Goal: Transaction & Acquisition: Purchase product/service

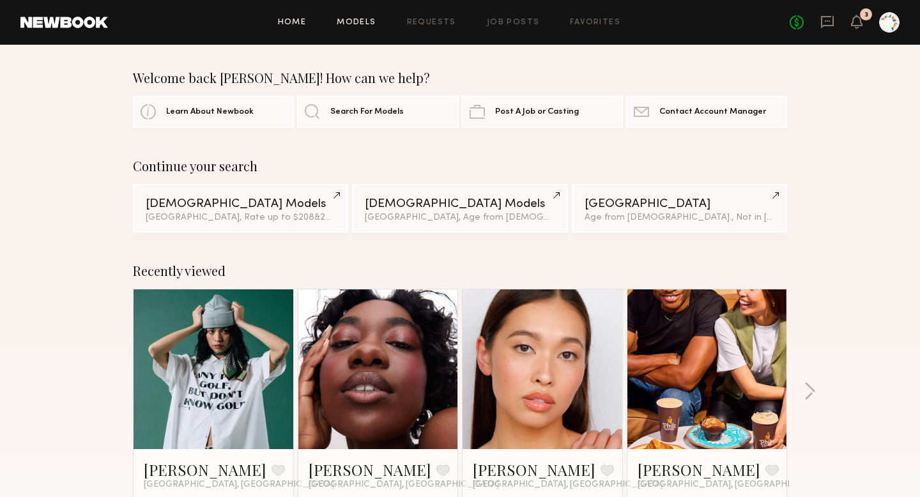
click at [346, 22] on link "Models" at bounding box center [356, 23] width 39 height 8
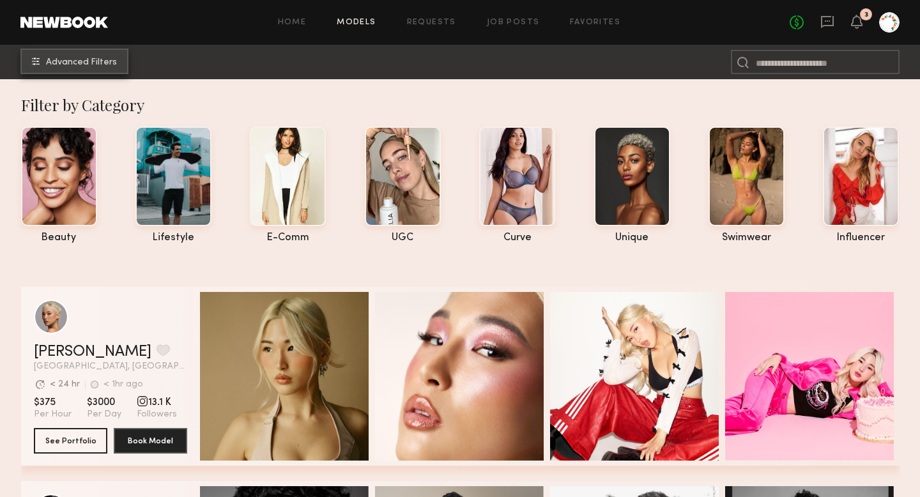
click at [72, 66] on span "Advanced Filters" at bounding box center [81, 62] width 71 height 9
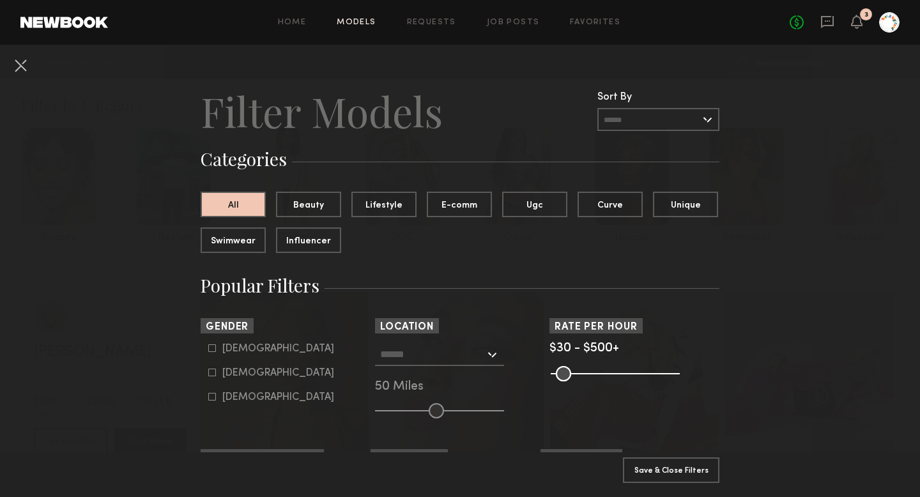
click at [399, 362] on div at bounding box center [439, 354] width 129 height 23
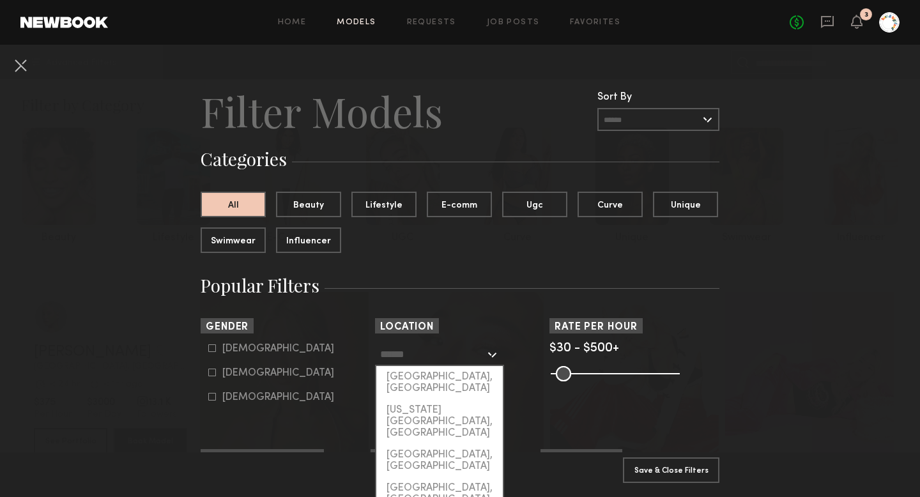
drag, startPoint x: 401, startPoint y: 379, endPoint x: 526, endPoint y: 363, distance: 126.3
click at [402, 379] on div "[GEOGRAPHIC_DATA], [GEOGRAPHIC_DATA]" at bounding box center [439, 382] width 126 height 33
type input "**********"
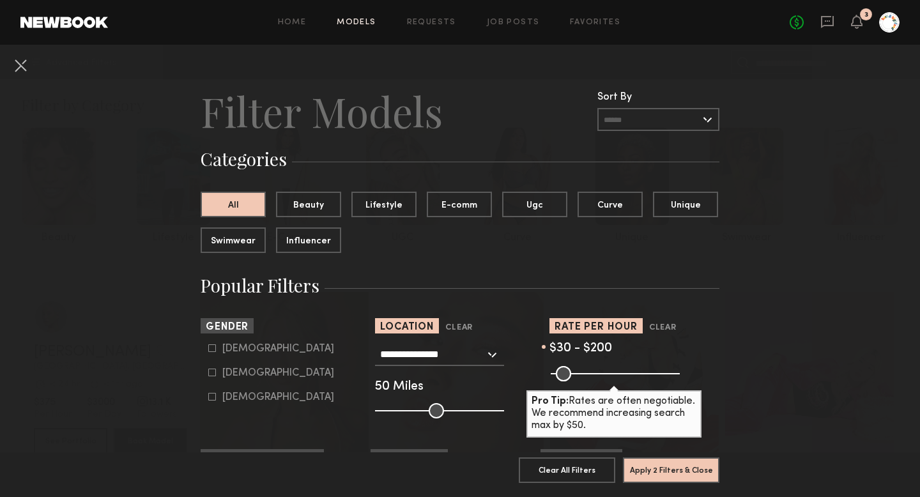
type input "***"
drag, startPoint x: 674, startPoint y: 372, endPoint x: 599, endPoint y: 375, distance: 75.4
click at [599, 375] on input "range" at bounding box center [615, 373] width 129 height 15
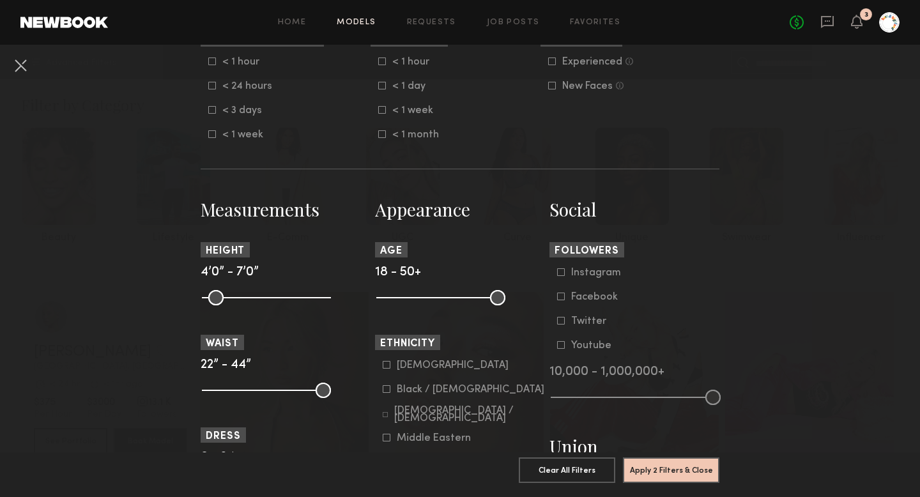
scroll to position [420, 0]
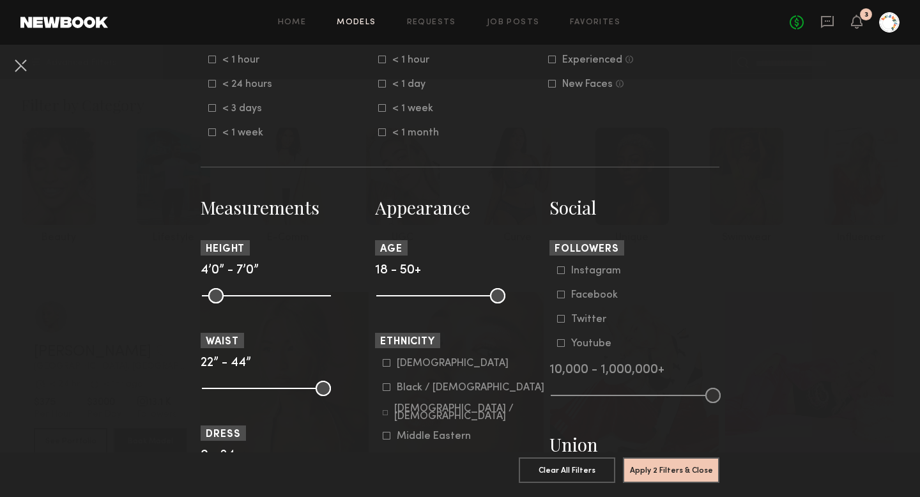
click at [382, 110] on icon at bounding box center [382, 108] width 8 height 8
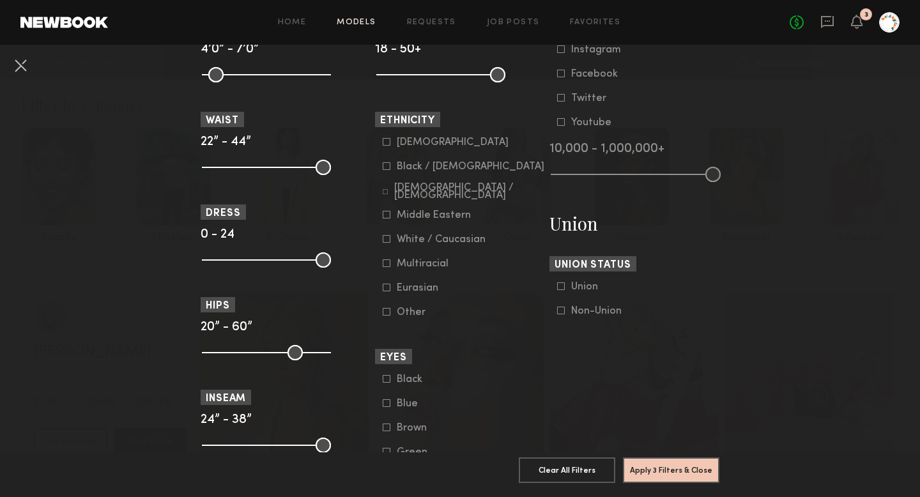
scroll to position [626, 0]
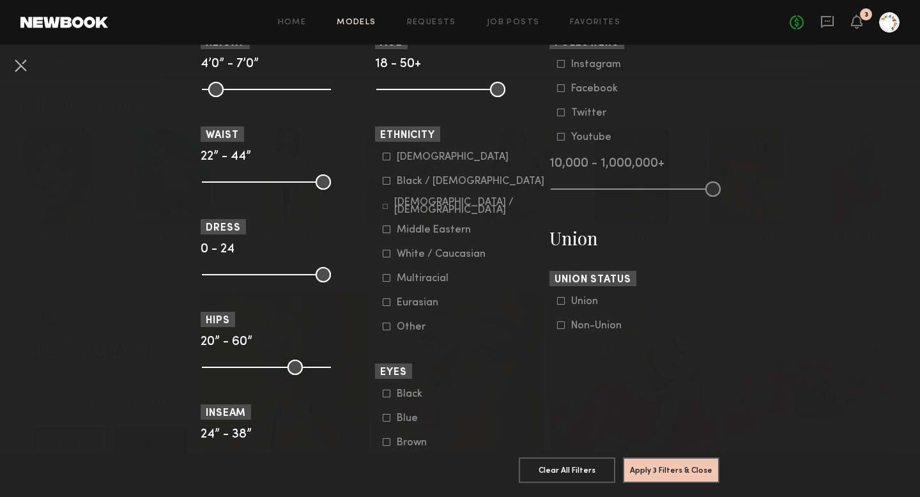
click at [561, 329] on icon at bounding box center [561, 325] width 8 height 8
click at [661, 463] on button "Apply 4 Filters & Close" at bounding box center [671, 470] width 96 height 26
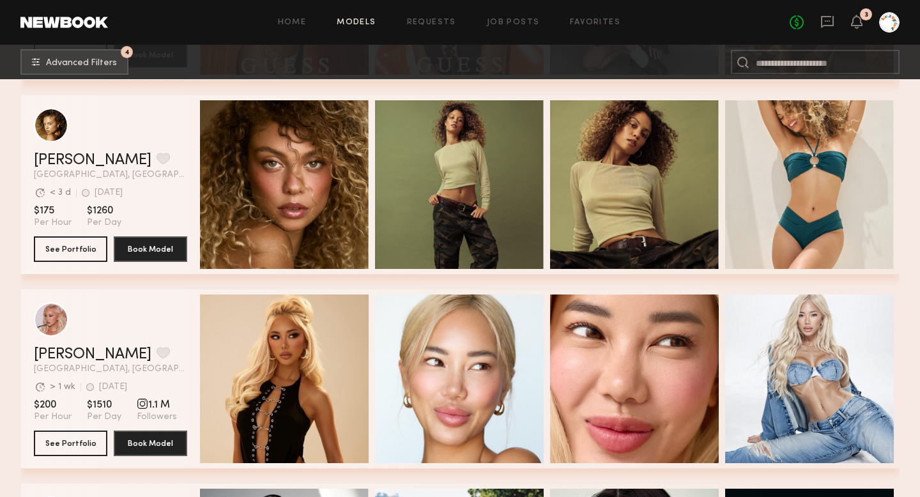
scroll to position [1977, 0]
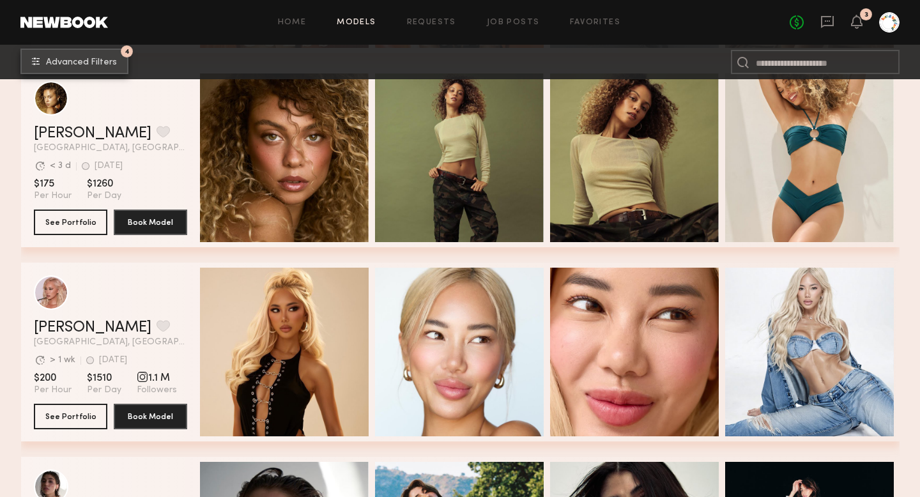
click at [89, 61] on span "Advanced Filters" at bounding box center [81, 62] width 71 height 9
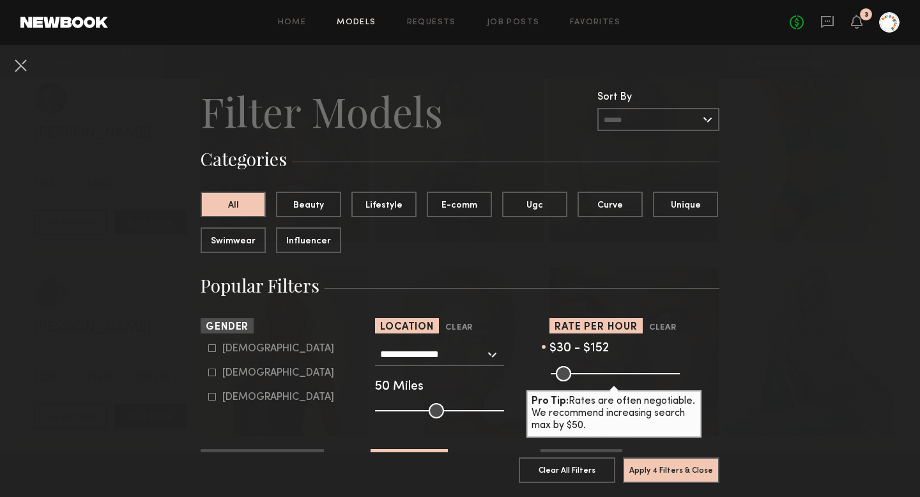
drag, startPoint x: 598, startPoint y: 369, endPoint x: 588, endPoint y: 372, distance: 11.2
type input "***"
click at [588, 372] on input "range" at bounding box center [615, 373] width 129 height 15
click at [655, 466] on button "Apply 4 Filters & Close" at bounding box center [671, 470] width 96 height 26
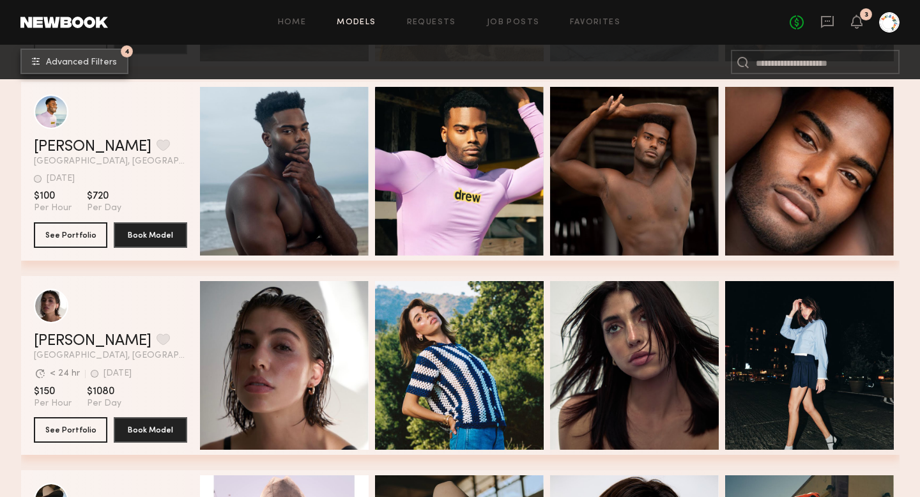
scroll to position [606, 0]
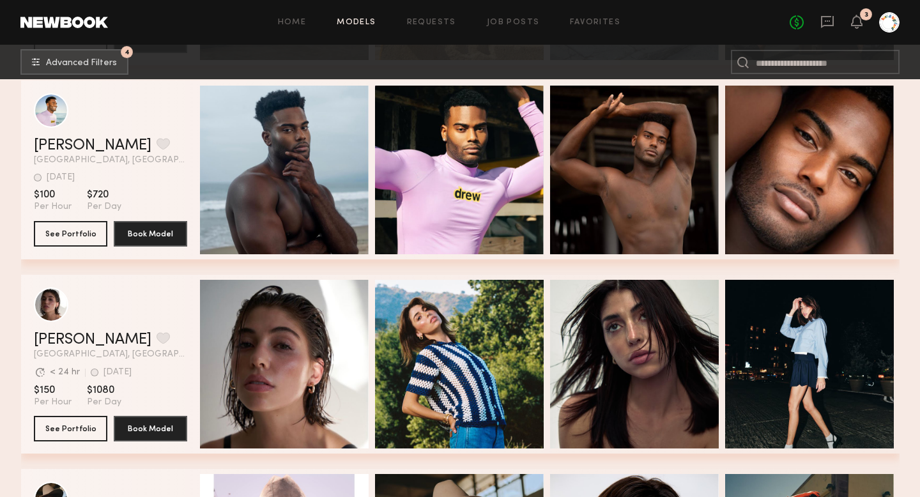
click at [51, 347] on div "Kelsey H. Favorite Los Angeles, CA Avg. request response time < 24 hr 2d ago La…" at bounding box center [110, 345] width 153 height 27
click at [51, 344] on link "Kelsey H." at bounding box center [93, 339] width 118 height 15
click at [103, 72] on button "4 Advanced Filters" at bounding box center [74, 62] width 108 height 26
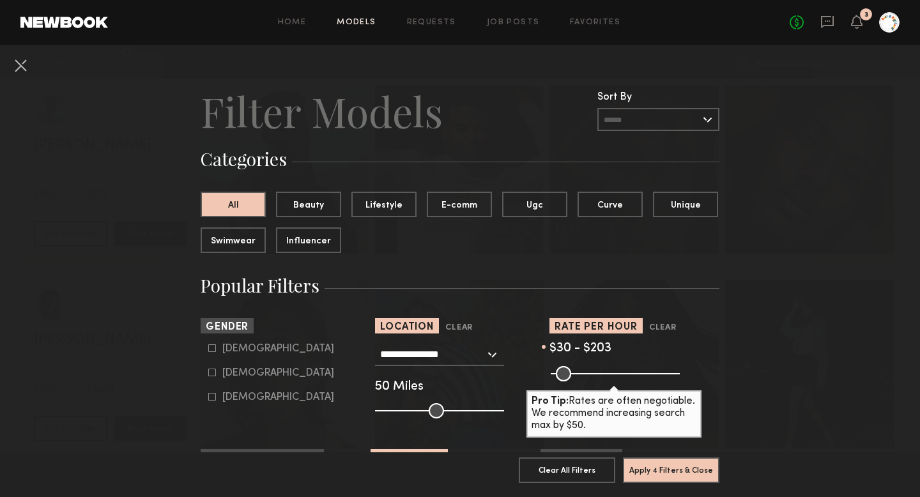
drag, startPoint x: 590, startPoint y: 373, endPoint x: 600, endPoint y: 373, distance: 10.2
type input "***"
click at [600, 373] on input "range" at bounding box center [615, 373] width 129 height 15
click at [663, 466] on button "Apply 4 Filters & Close" at bounding box center [671, 470] width 96 height 26
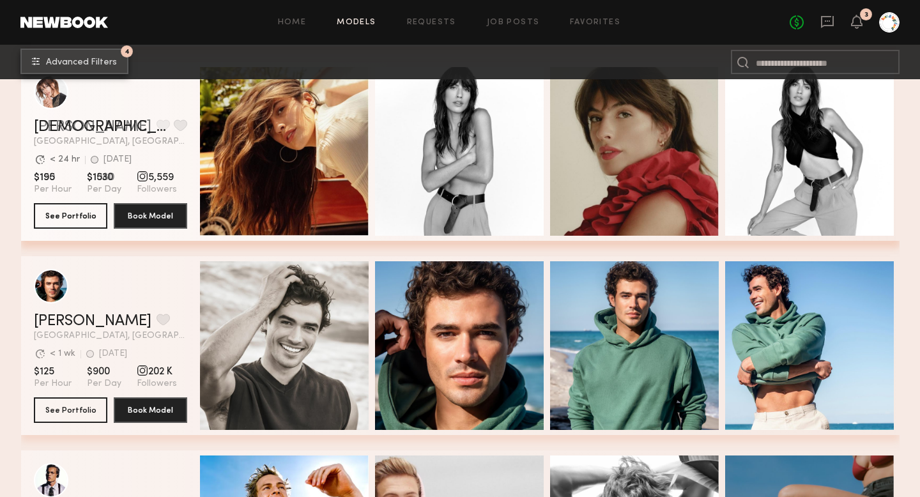
scroll to position [2373, 0]
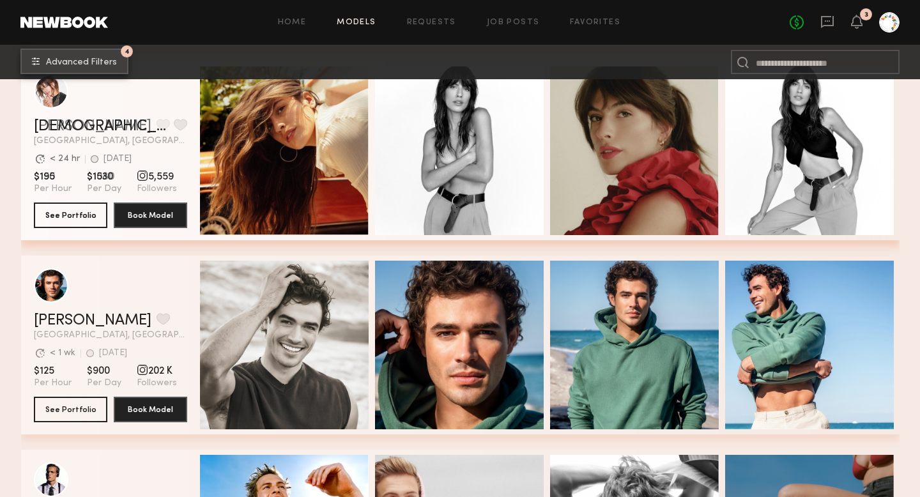
click at [67, 64] on span "Advanced Filters" at bounding box center [81, 62] width 71 height 9
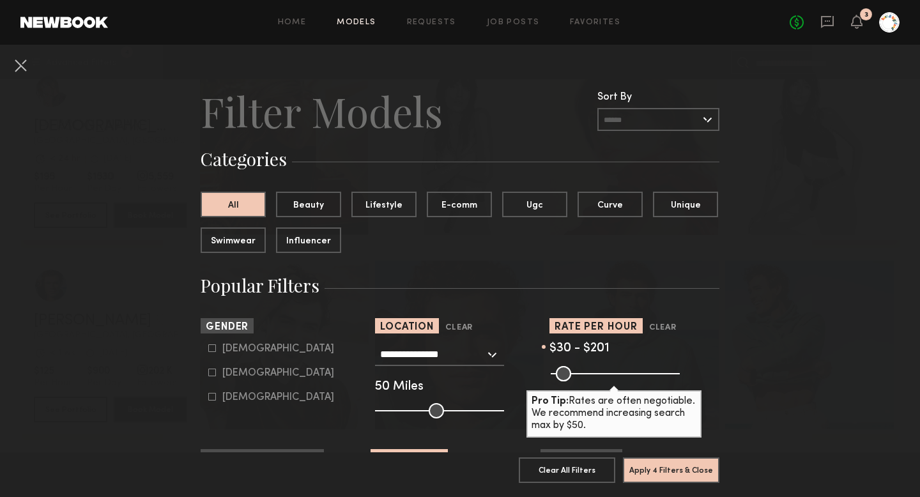
type input "***"
click at [599, 375] on input "range" at bounding box center [615, 373] width 129 height 15
click at [657, 475] on button "Apply 4 Filters & Close" at bounding box center [671, 470] width 96 height 26
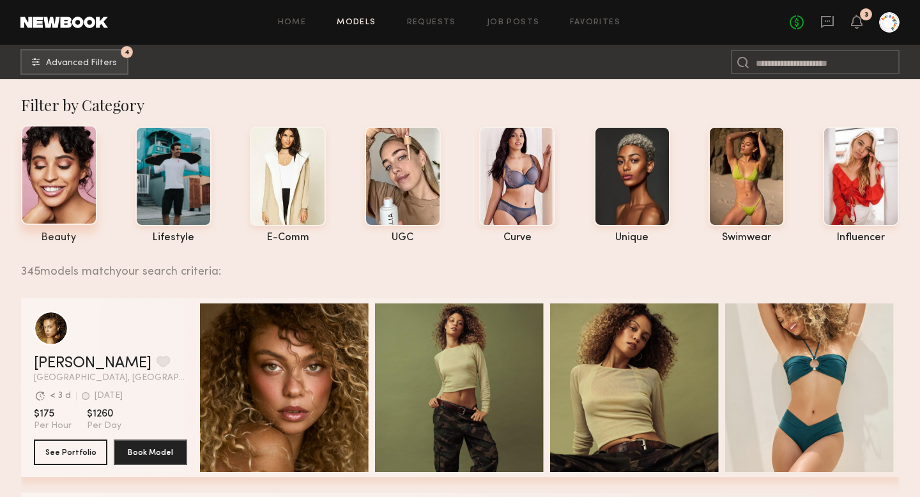
click at [47, 188] on div at bounding box center [59, 175] width 76 height 100
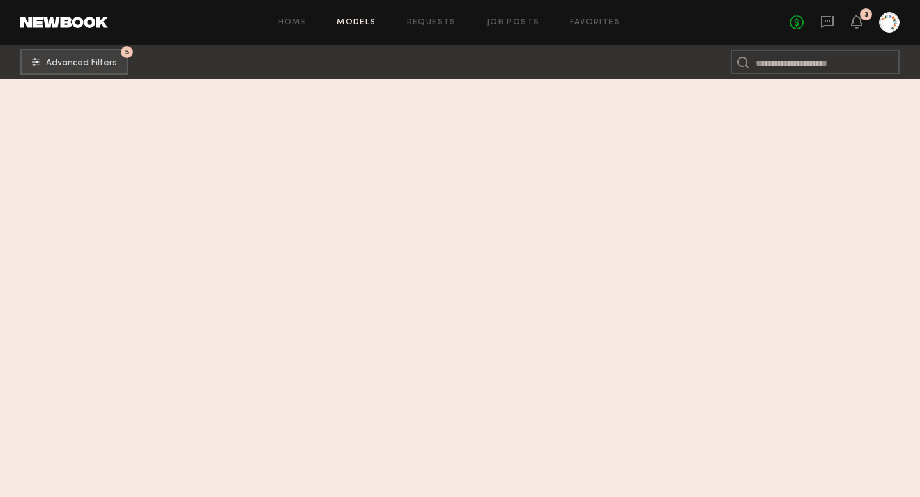
scroll to position [9355, 0]
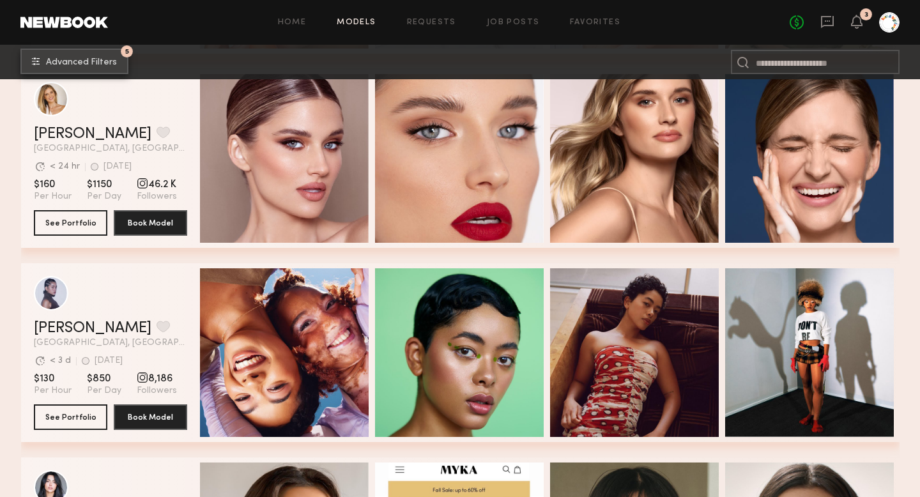
click at [84, 54] on button "5 Advanced Filters" at bounding box center [74, 62] width 108 height 26
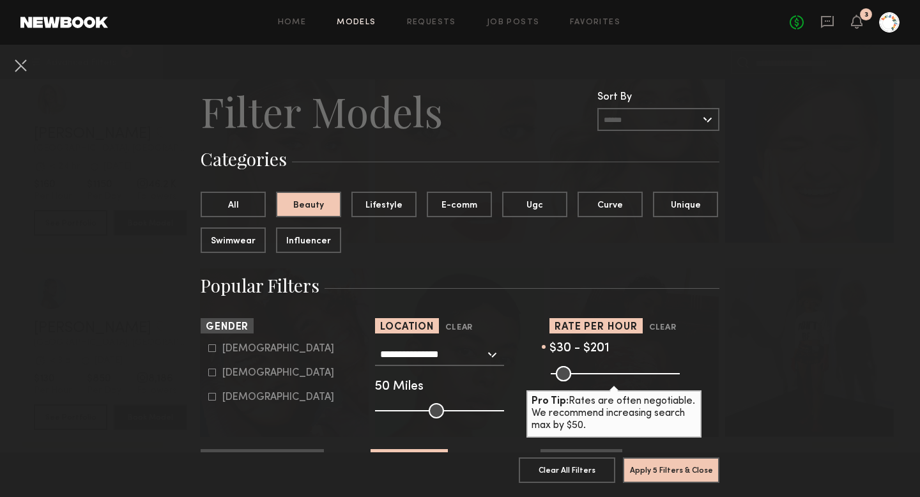
click at [211, 349] on icon at bounding box center [212, 348] width 8 height 8
type input "*"
click at [677, 469] on button "Apply 6 Filters & Close" at bounding box center [671, 470] width 96 height 26
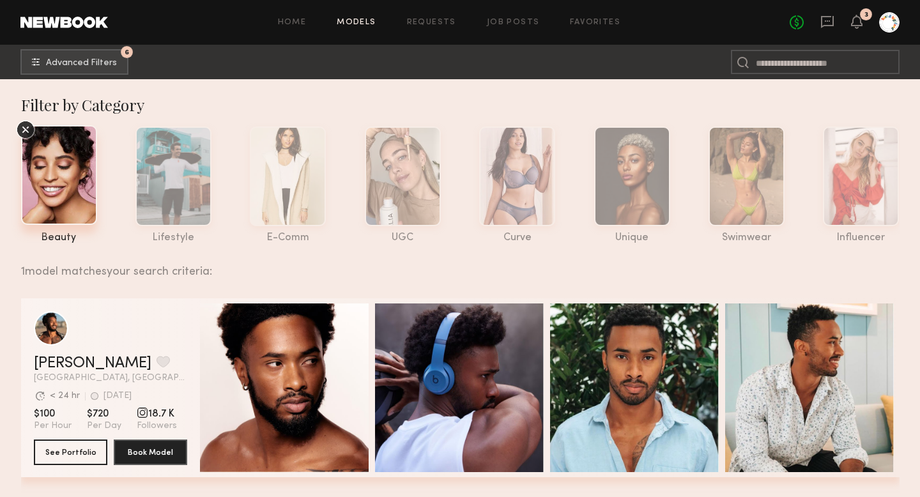
click at [20, 132] on icon at bounding box center [25, 129] width 19 height 19
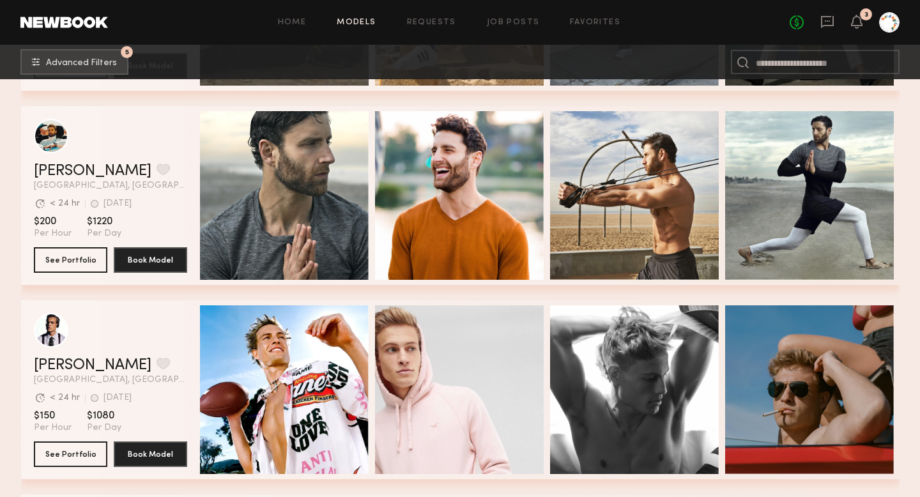
scroll to position [1125, 0]
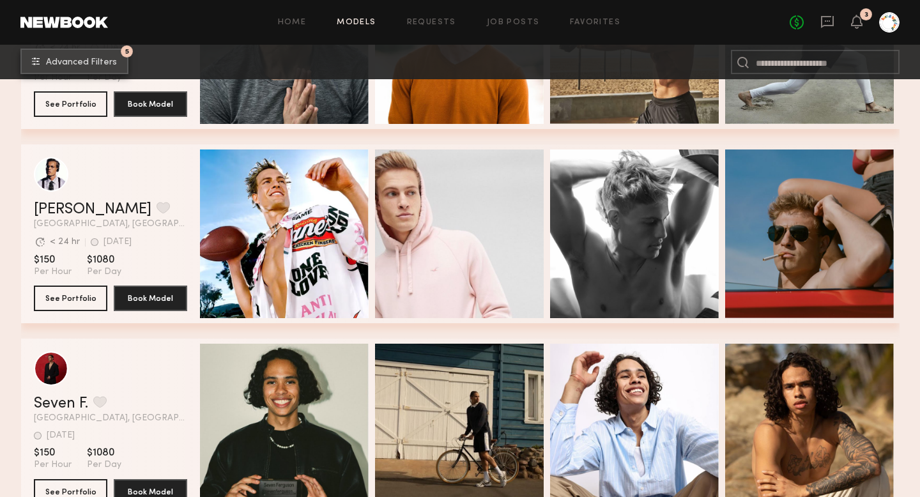
click at [67, 65] on span "Advanced Filters" at bounding box center [81, 62] width 71 height 9
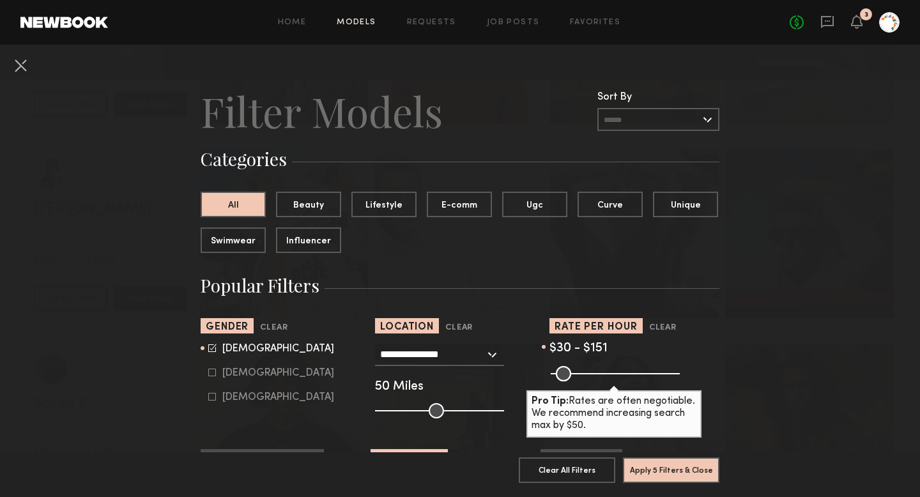
drag, startPoint x: 597, startPoint y: 374, endPoint x: 587, endPoint y: 373, distance: 9.6
type input "***"
click at [587, 373] on input "range" at bounding box center [615, 373] width 129 height 15
click at [669, 475] on button "Apply 5 Filters & Close" at bounding box center [671, 470] width 96 height 26
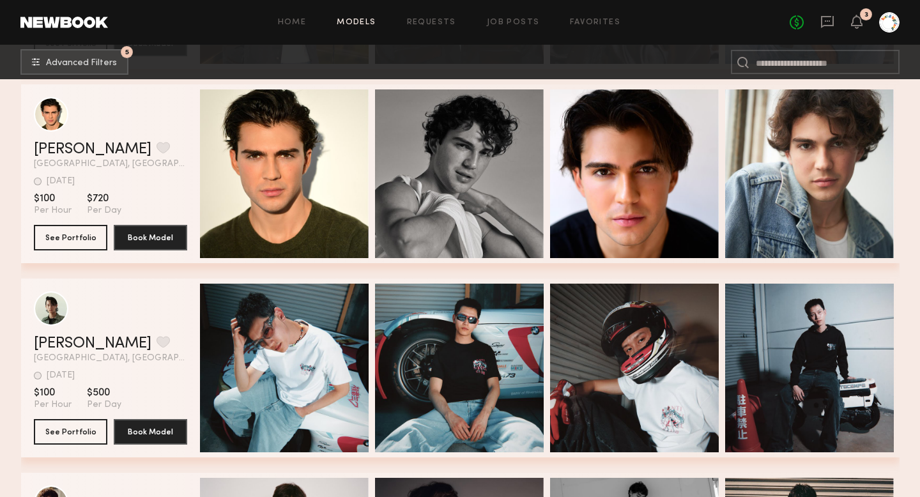
scroll to position [7193, 0]
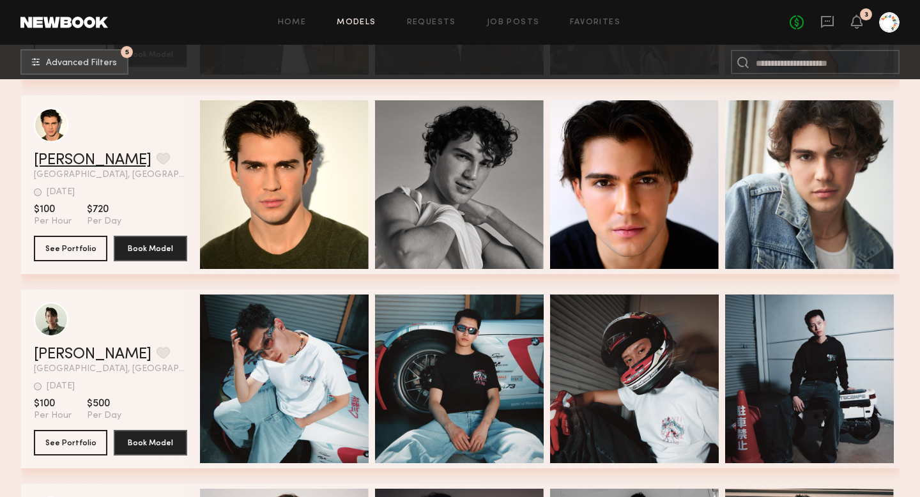
click at [54, 158] on link "[PERSON_NAME]" at bounding box center [93, 160] width 118 height 15
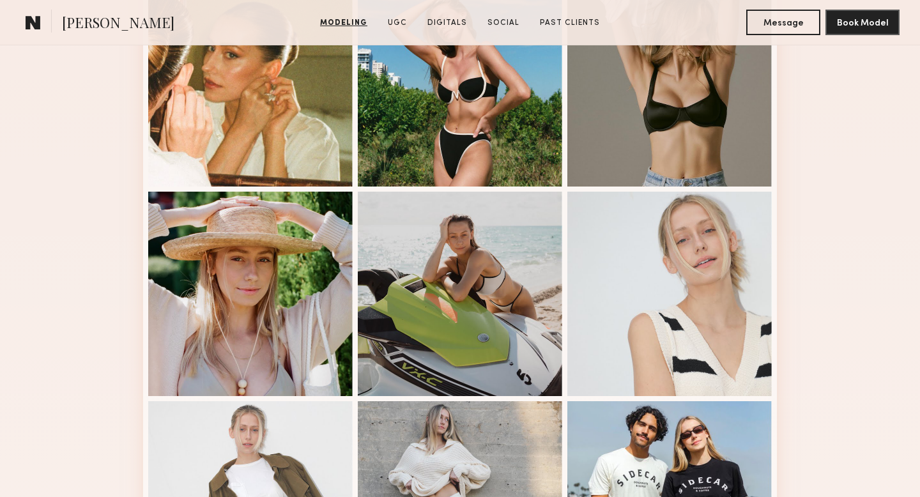
scroll to position [675, 0]
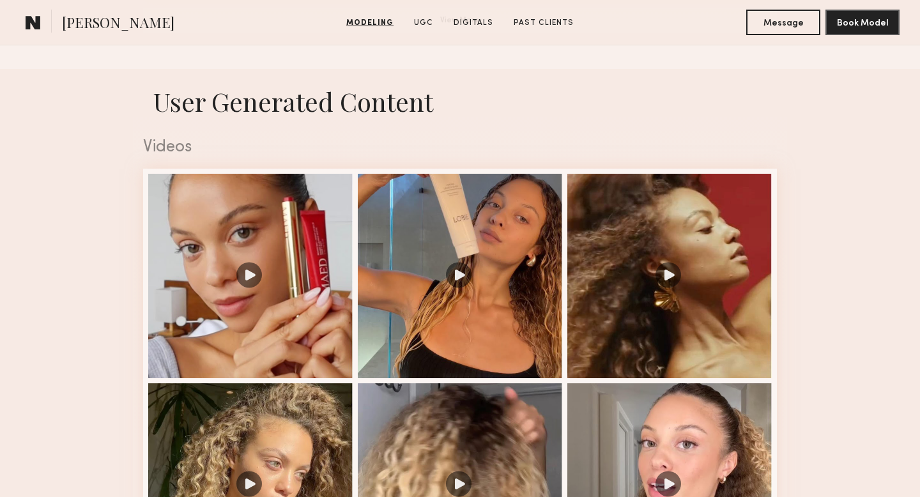
scroll to position [1219, 0]
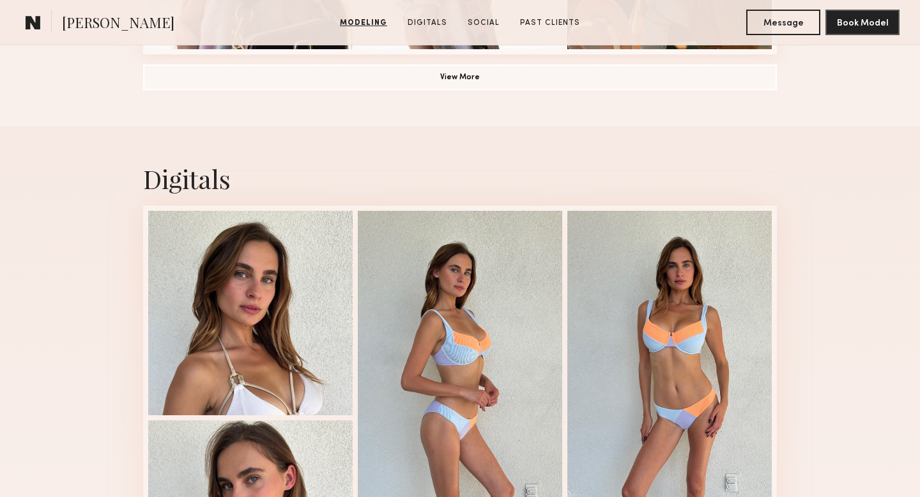
scroll to position [1200, 0]
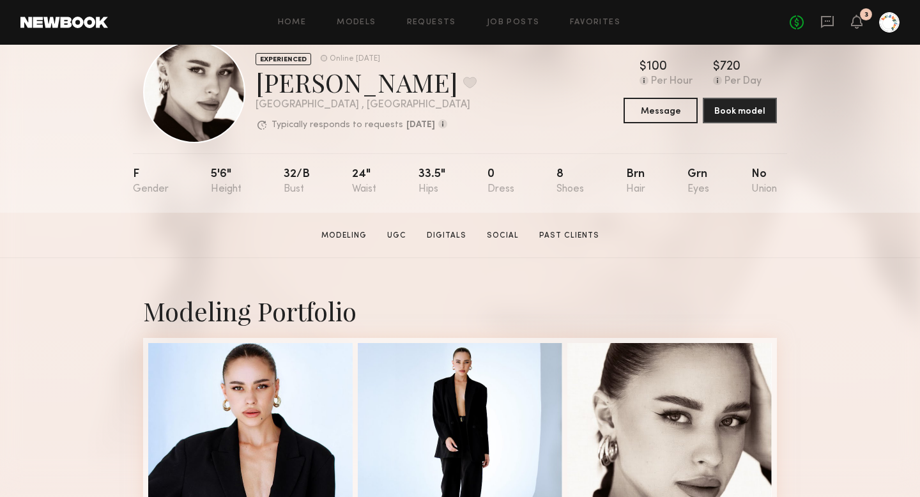
scroll to position [38, 0]
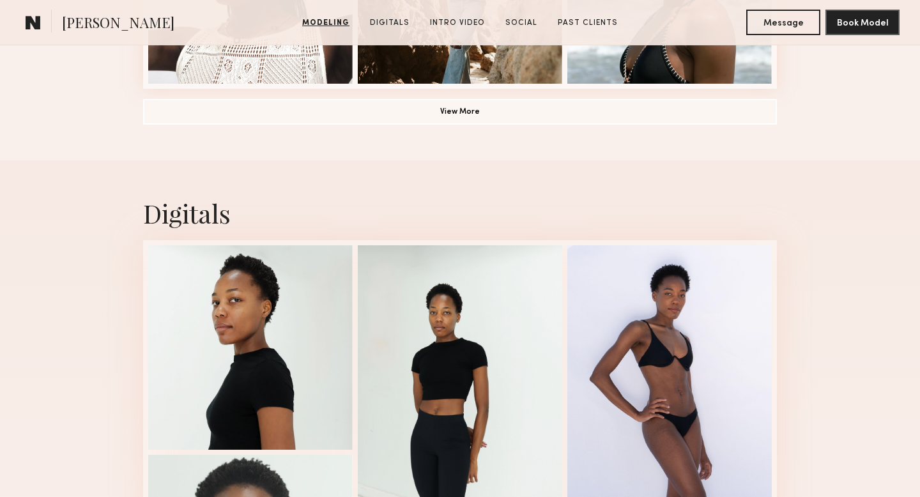
scroll to position [1213, 0]
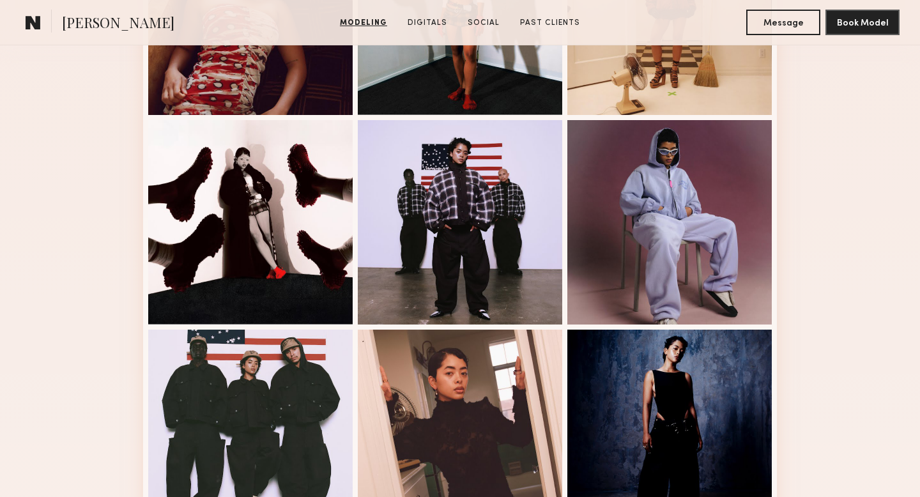
scroll to position [428, 0]
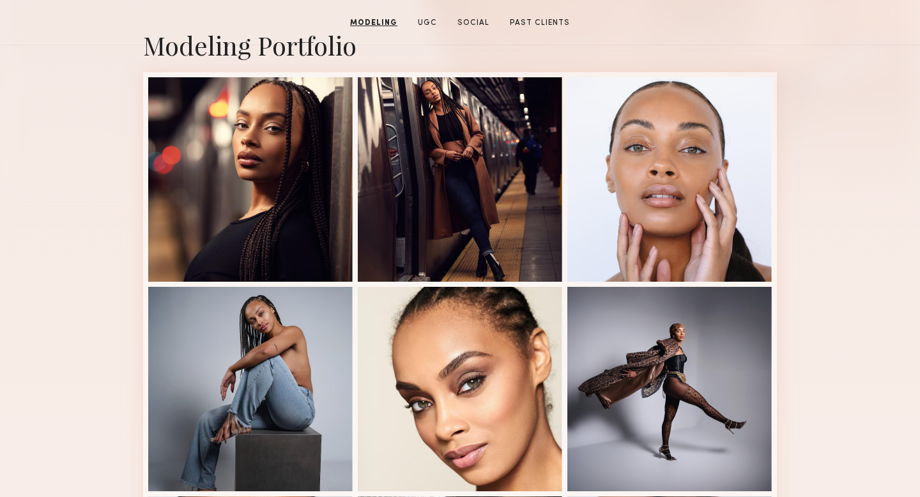
scroll to position [135, 0]
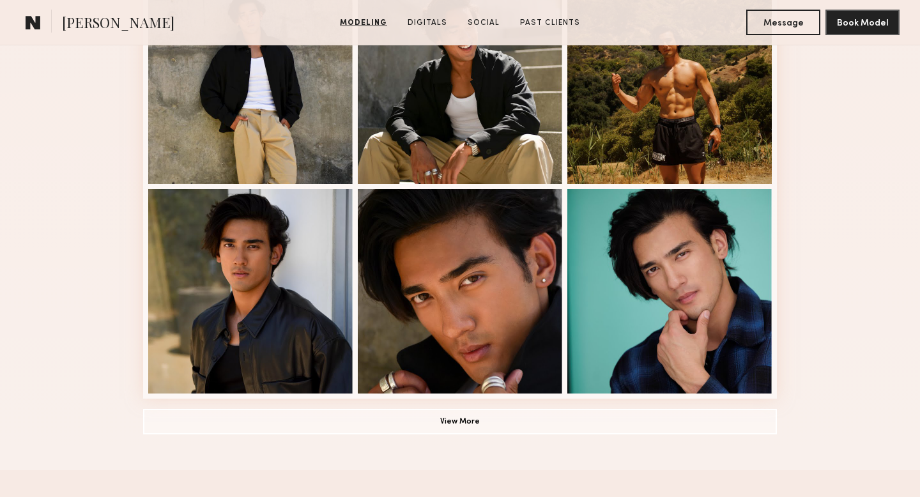
scroll to position [838, 0]
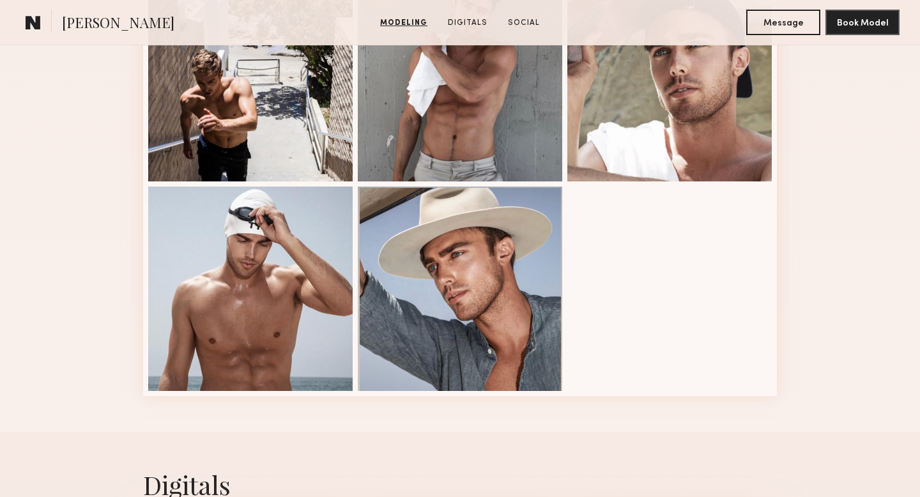
scroll to position [844, 0]
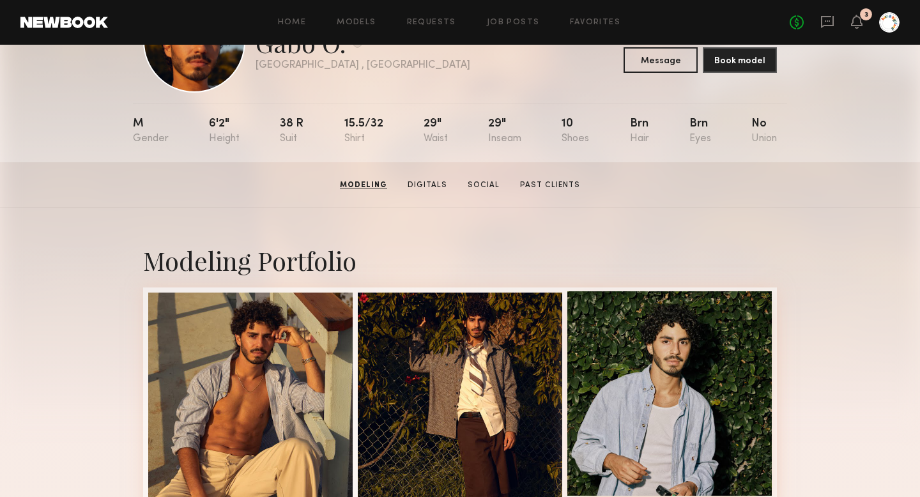
scroll to position [8, 0]
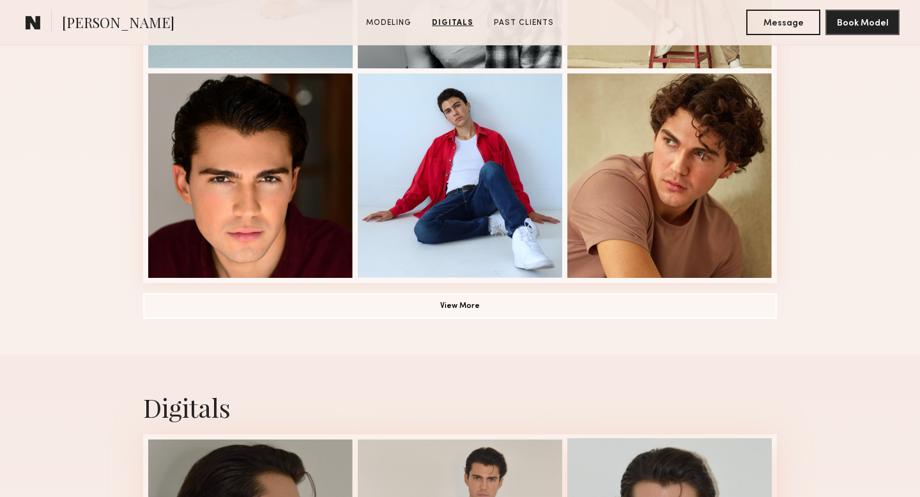
scroll to position [933, 0]
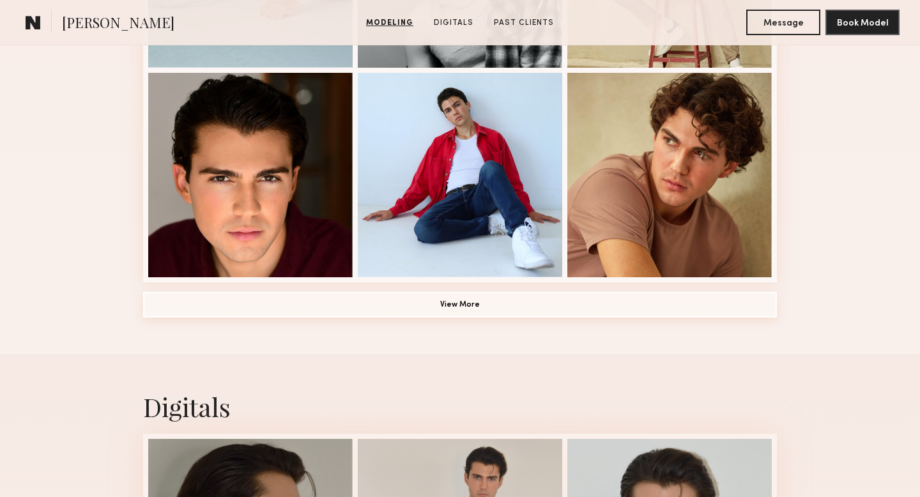
click at [536, 307] on button "View More" at bounding box center [460, 305] width 634 height 26
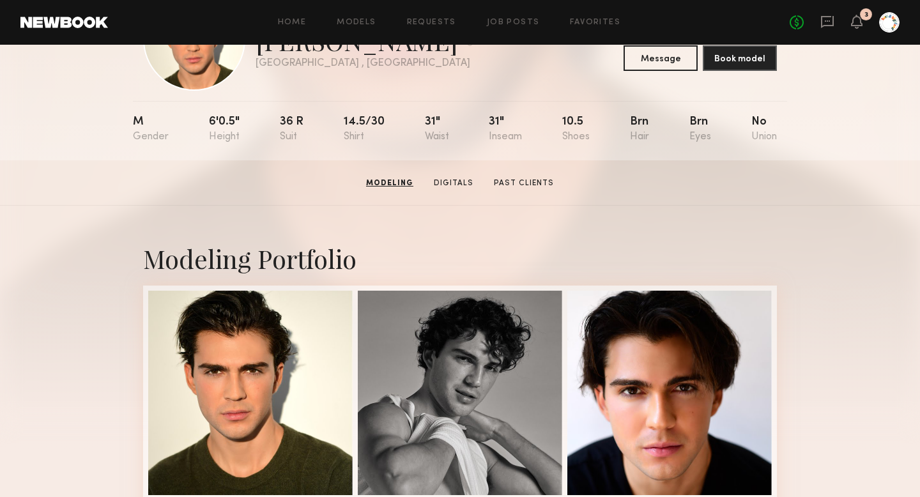
scroll to position [0, 0]
